Goal: Obtain resource: Download file/media

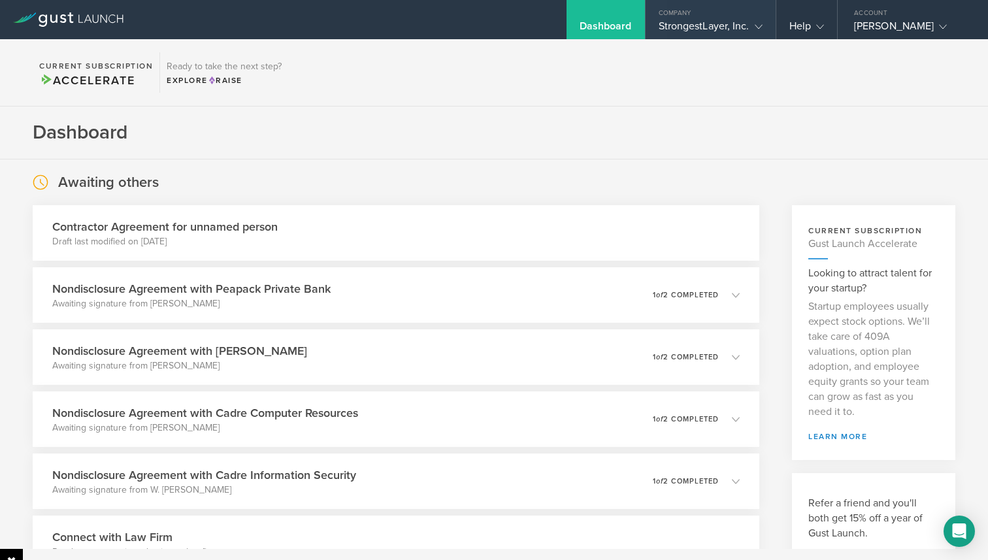
click at [714, 35] on div "StrongestLayer, Inc." at bounding box center [711, 30] width 104 height 20
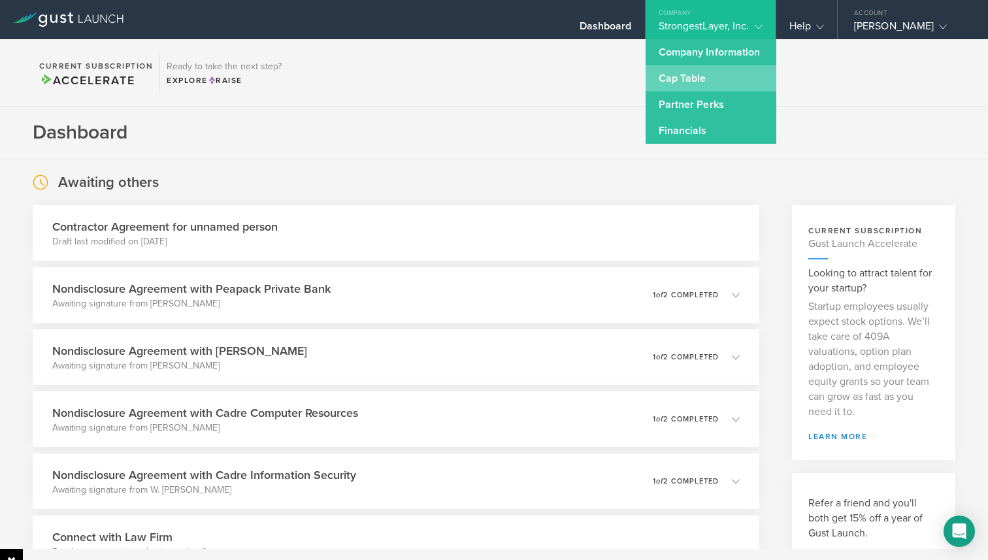
click at [705, 84] on link "Cap Table" at bounding box center [711, 78] width 131 height 26
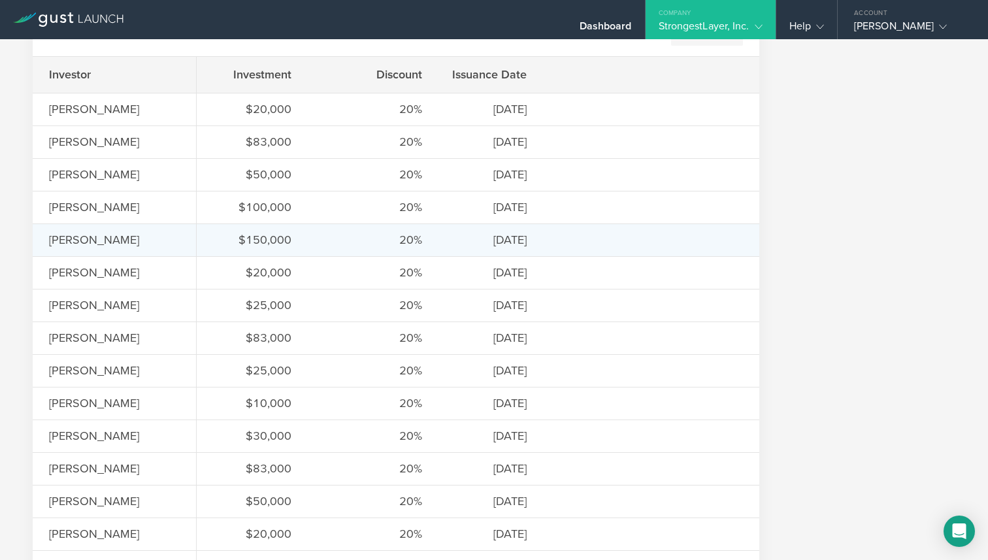
scroll to position [1038, 0]
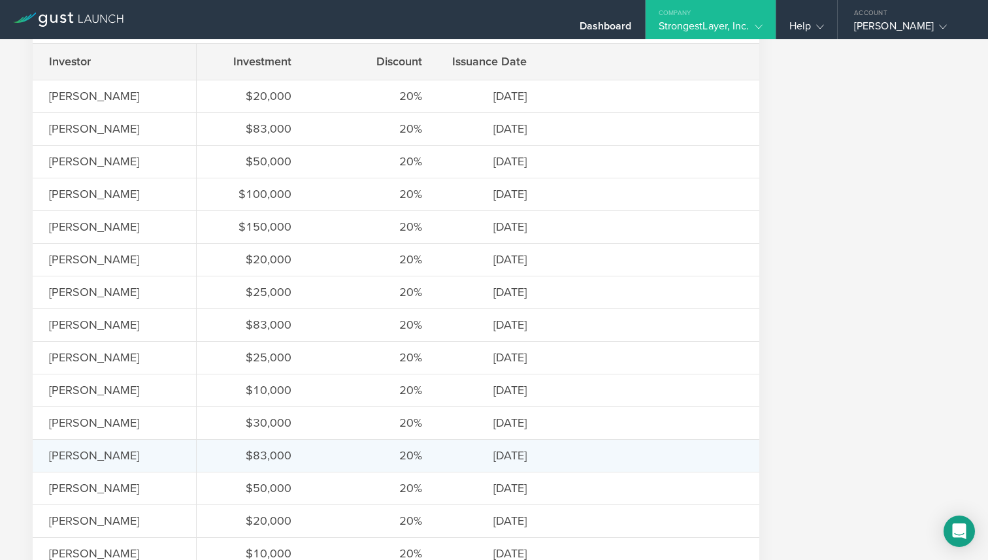
click at [406, 455] on div "20%" at bounding box center [373, 455] width 98 height 17
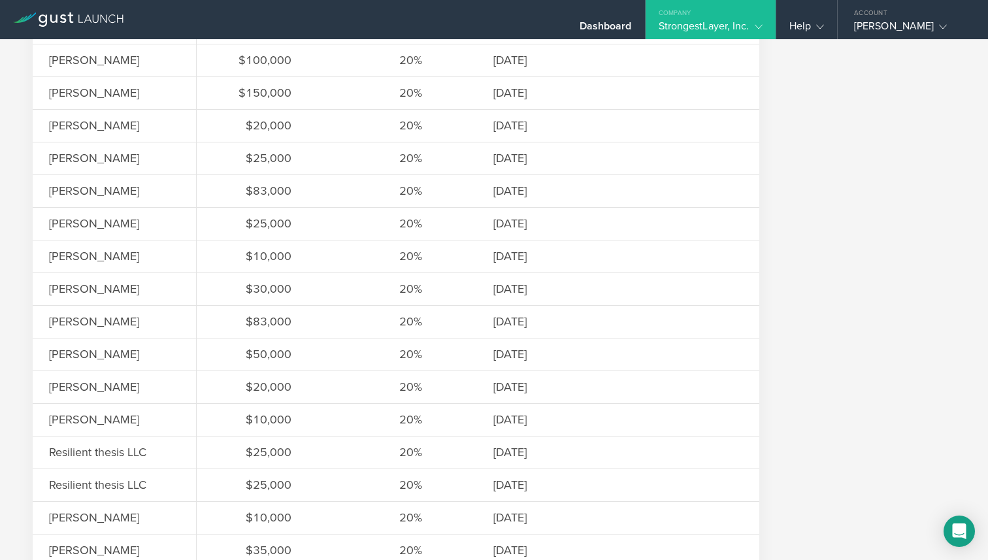
scroll to position [1315, 0]
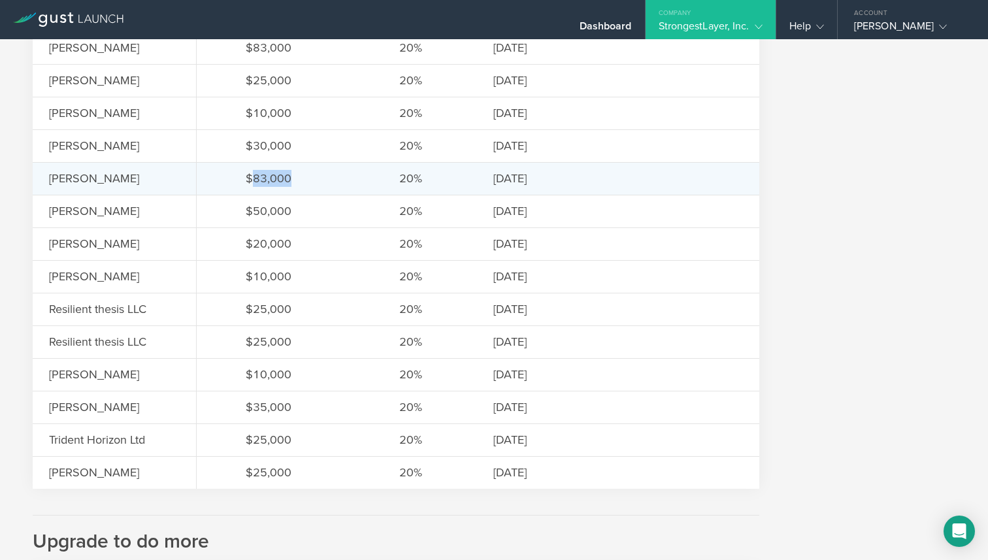
drag, startPoint x: 253, startPoint y: 178, endPoint x: 293, endPoint y: 180, distance: 39.9
click at [293, 180] on div "$83,000 20% [DATE]" at bounding box center [478, 178] width 563 height 33
copy div "83,000"
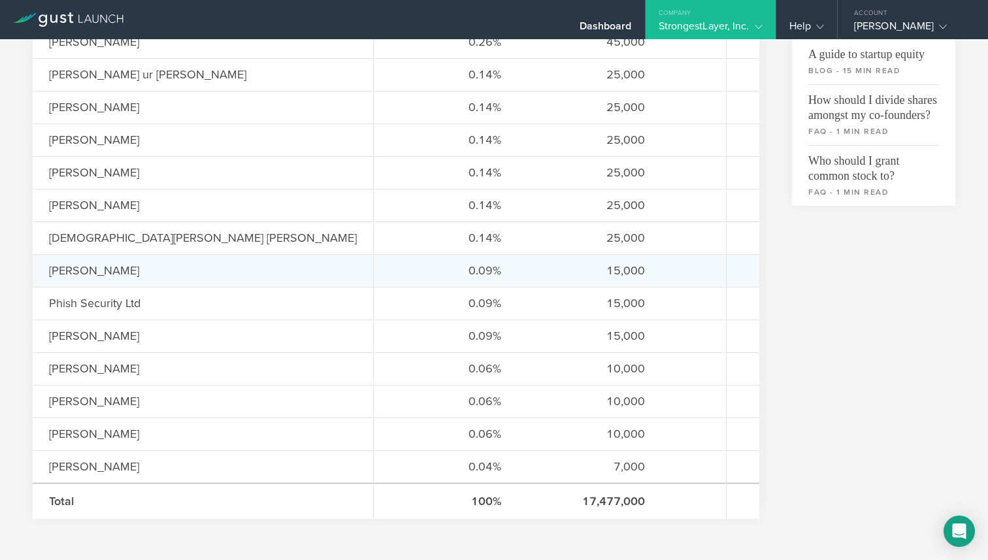
scroll to position [0, 0]
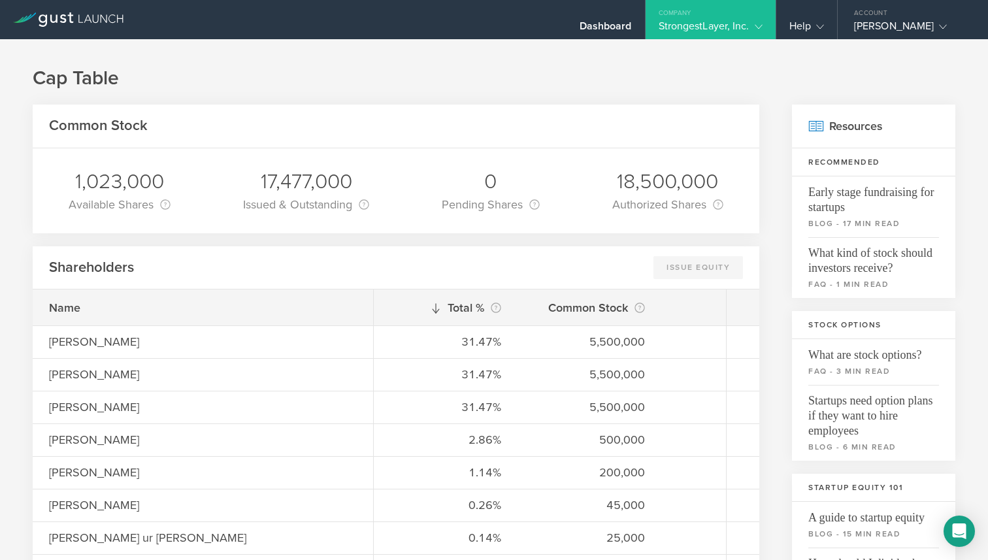
click at [755, 22] on gust-icon at bounding box center [756, 26] width 13 height 13
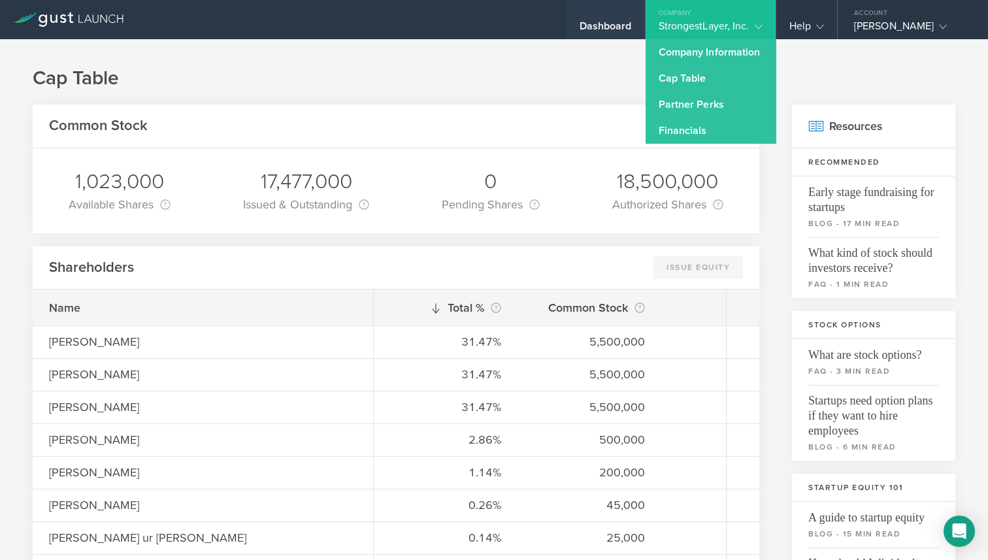
click at [621, 28] on div "Dashboard" at bounding box center [606, 30] width 52 height 20
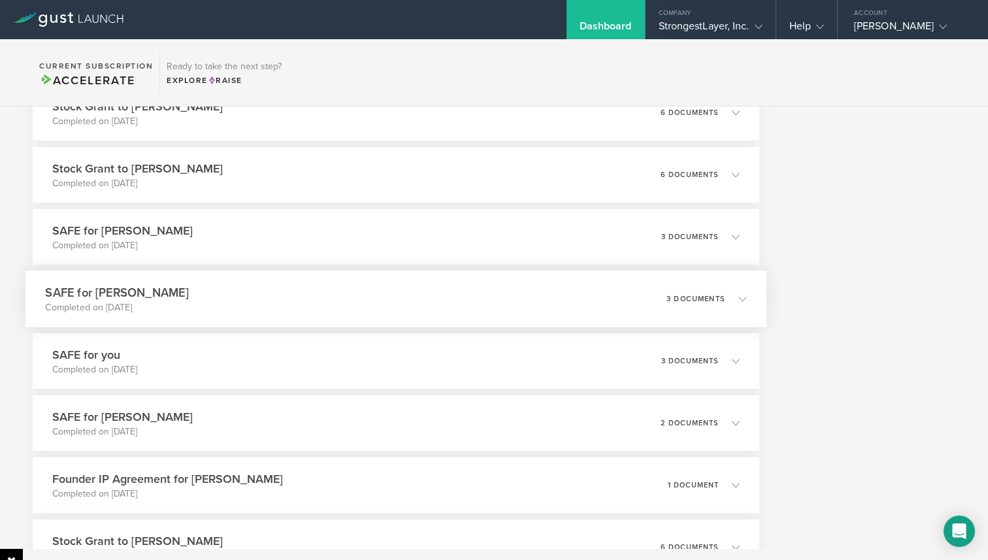
scroll to position [2350, 0]
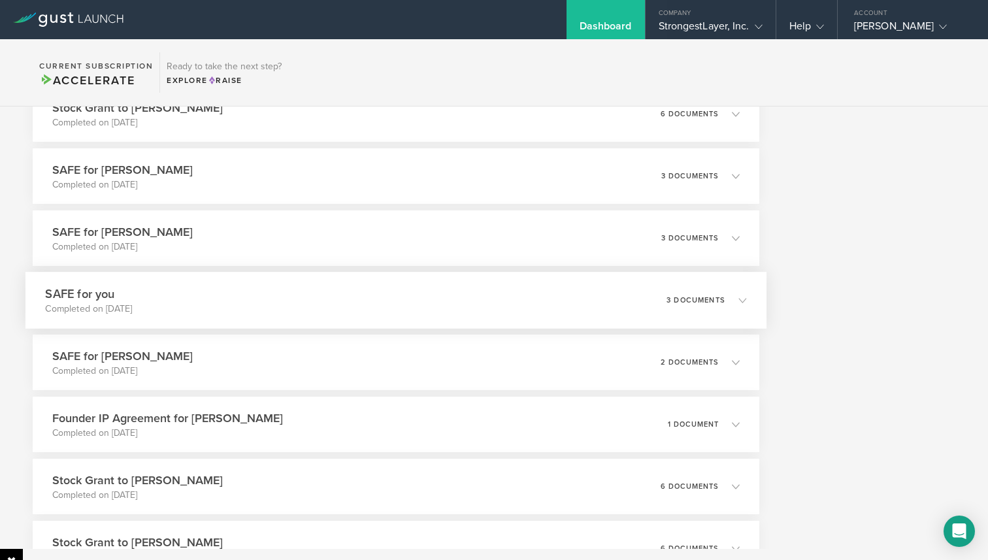
click at [740, 295] on icon at bounding box center [736, 300] width 22 height 12
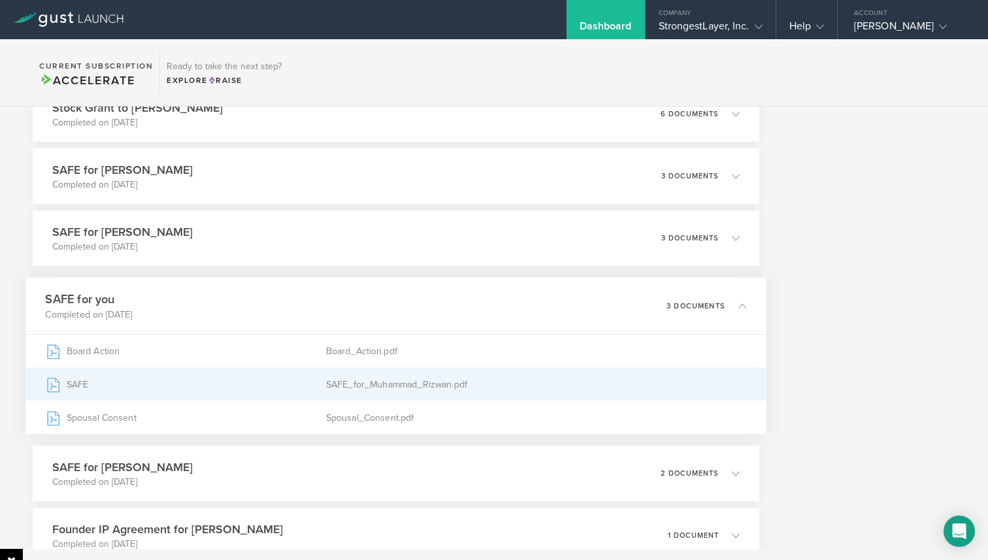
click at [72, 386] on div "SAFE" at bounding box center [185, 384] width 280 height 33
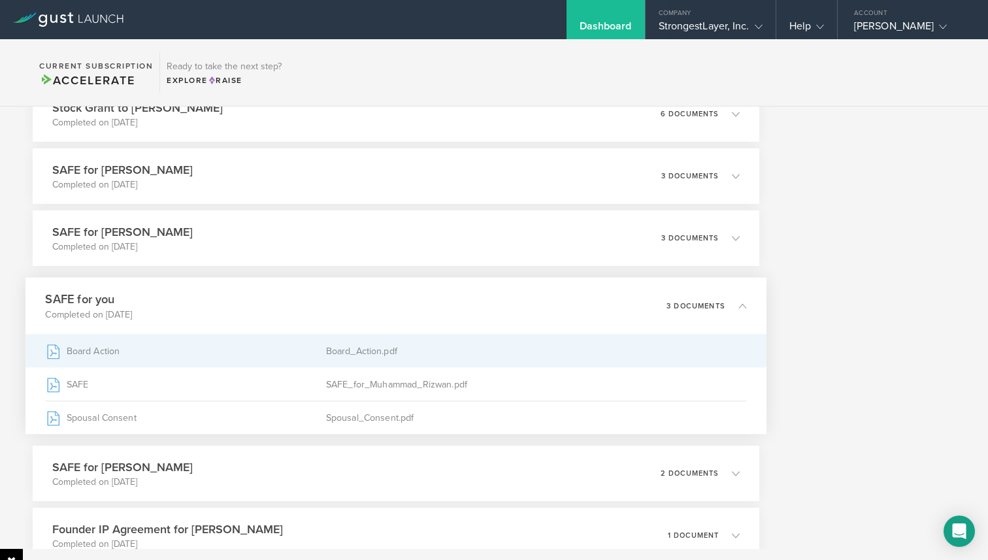
click at [114, 346] on div "Board Action" at bounding box center [185, 351] width 280 height 33
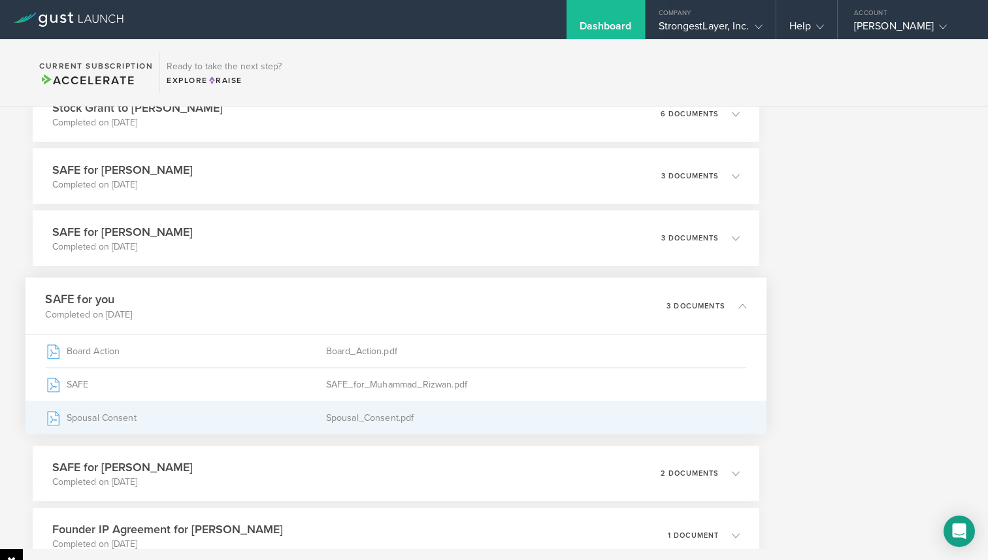
click at [108, 420] on div "Spousal Consent" at bounding box center [185, 417] width 280 height 33
